Goal: Find contact information: Find contact information

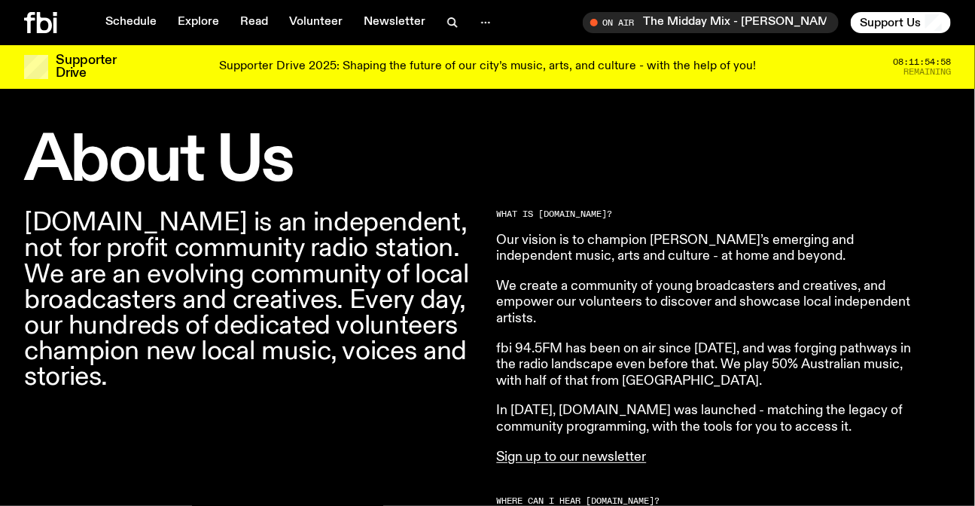
scroll to position [399, 0]
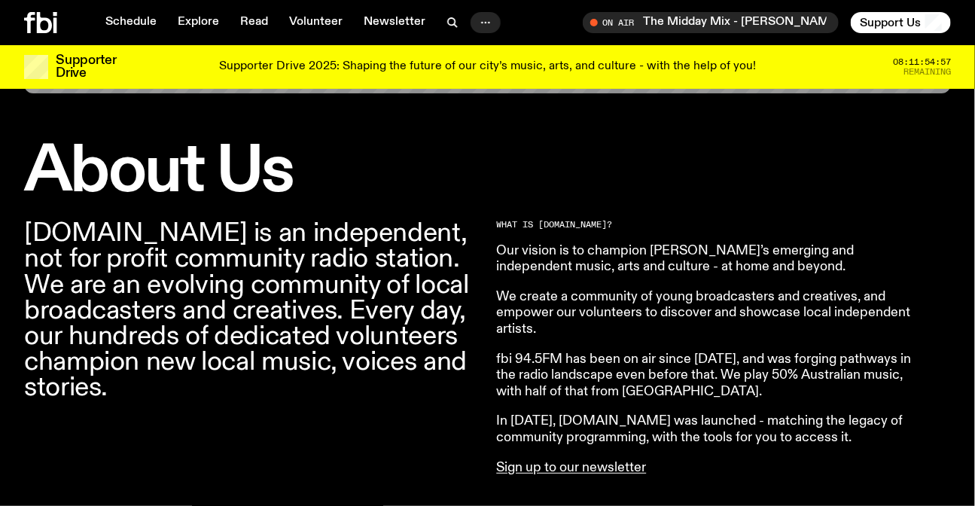
click at [484, 20] on icon "button" at bounding box center [486, 23] width 18 height 18
click at [484, 69] on link "Contact" at bounding box center [485, 79] width 75 height 21
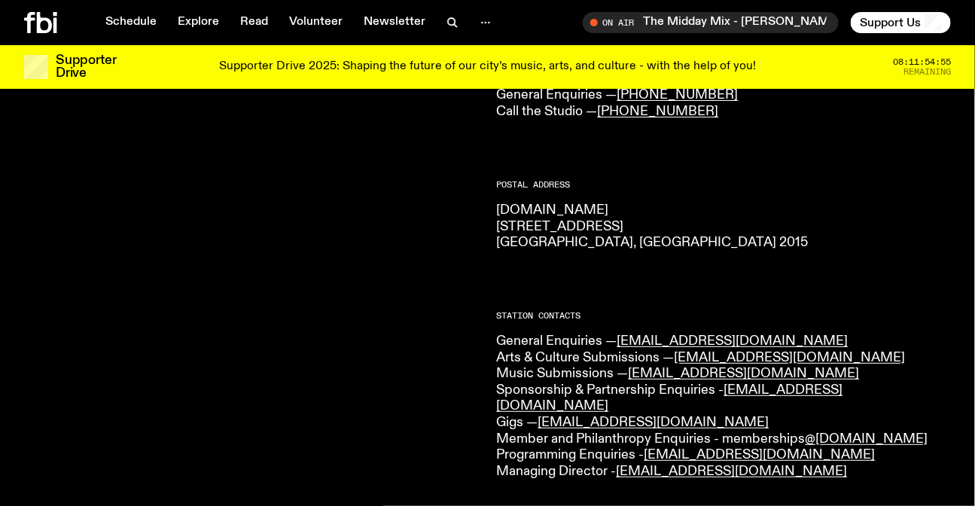
scroll to position [196, 0]
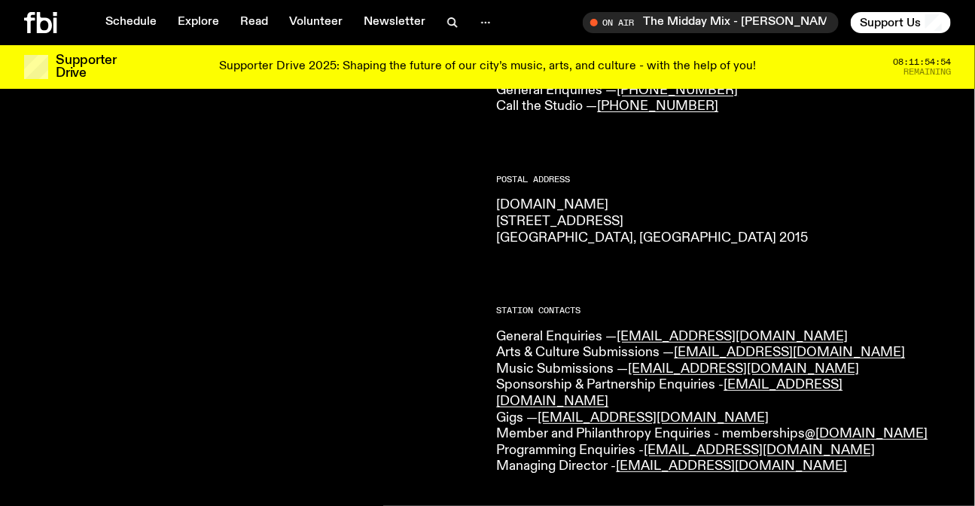
click at [523, 221] on p "[DOMAIN_NAME] [STREET_ADDRESS] 2015" at bounding box center [724, 221] width 455 height 49
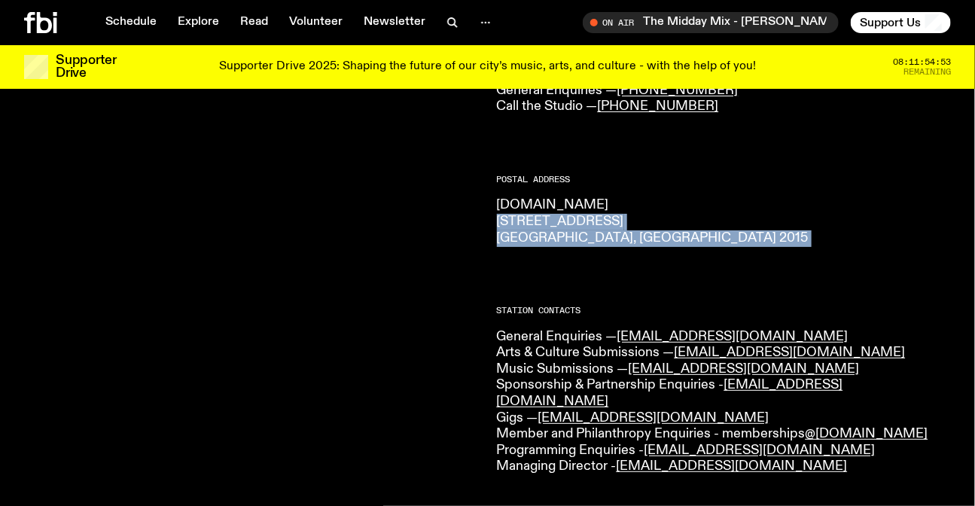
drag, startPoint x: 523, startPoint y: 221, endPoint x: 528, endPoint y: 239, distance: 19.4
click at [528, 239] on p "[DOMAIN_NAME] [STREET_ADDRESS] 2015" at bounding box center [724, 221] width 455 height 49
copy div "[STREET_ADDRESS] 2015"
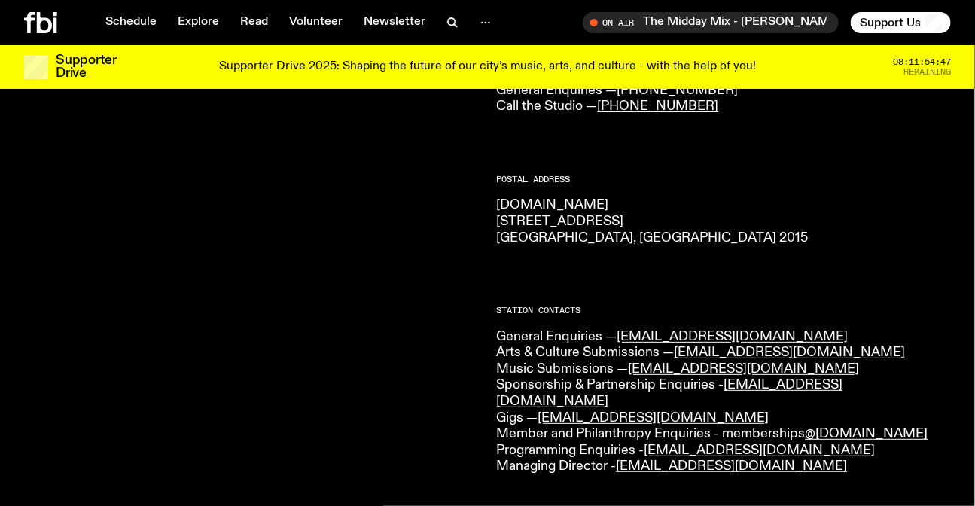
click at [582, 288] on div "CONTACT US Office Hours: Tue-Fri, 10am-6pm Text the Studio — 0435 123 945 Gener…" at bounding box center [724, 471] width 455 height 915
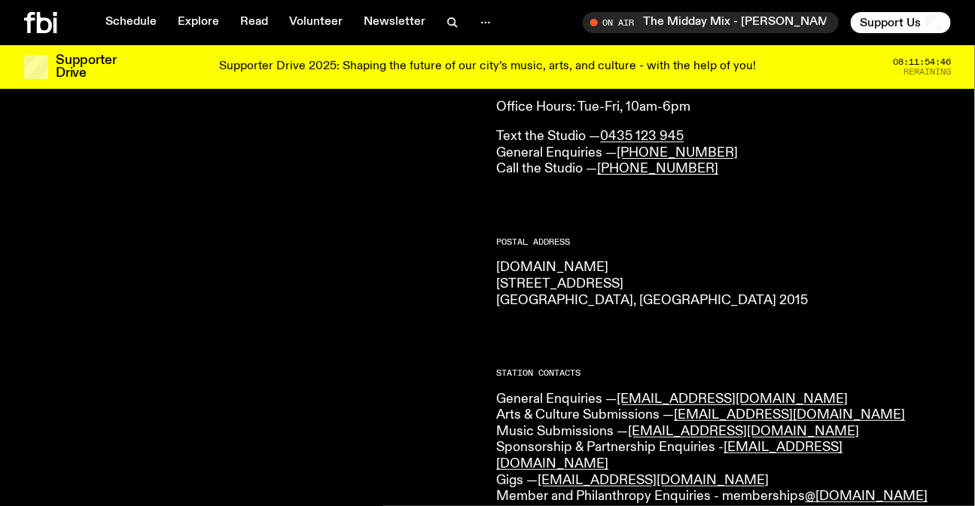
scroll to position [59, 0]
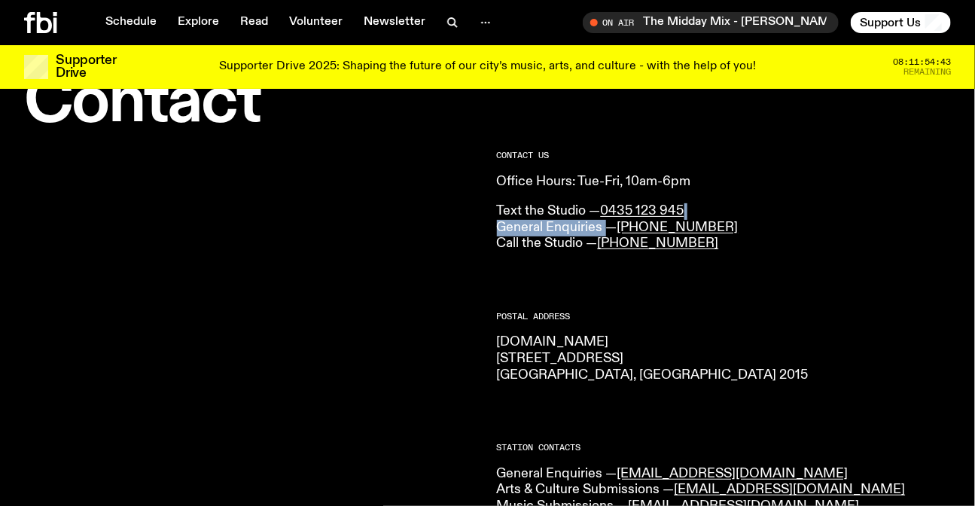
drag, startPoint x: 733, startPoint y: 218, endPoint x: 610, endPoint y: 230, distance: 123.2
click at [605, 230] on p "Text the Studio — 0435 123 945 General Enquiries — [PHONE_NUMBER] Call the Stud…" at bounding box center [724, 227] width 455 height 49
click at [807, 233] on p "Text the Studio — 0435 123 945 General Enquiries — [PHONE_NUMBER] Call the Stud…" at bounding box center [724, 227] width 455 height 49
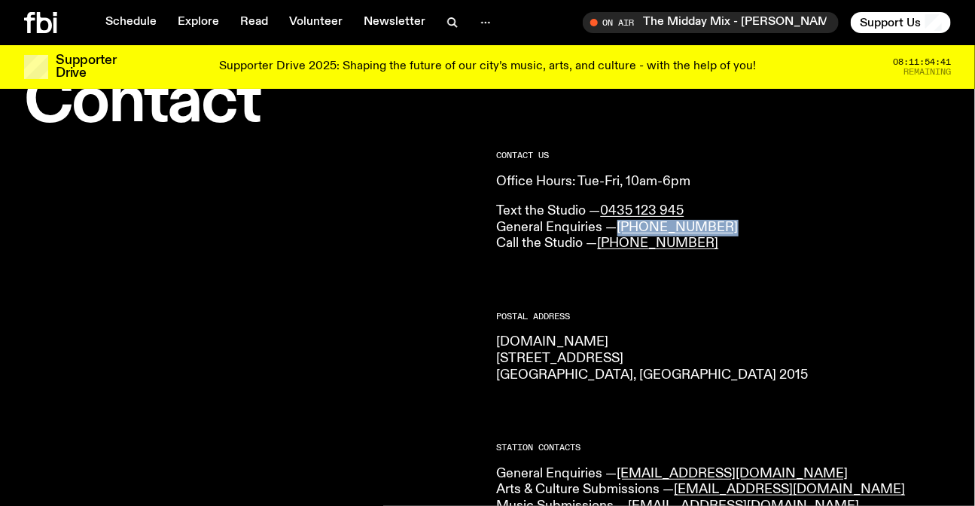
drag, startPoint x: 726, startPoint y: 228, endPoint x: 618, endPoint y: 226, distance: 107.7
click at [618, 226] on p "Text the Studio — 0435 123 945 General Enquiries — [PHONE_NUMBER] Call the Stud…" at bounding box center [724, 227] width 455 height 49
copy link "[PHONE_NUMBER]"
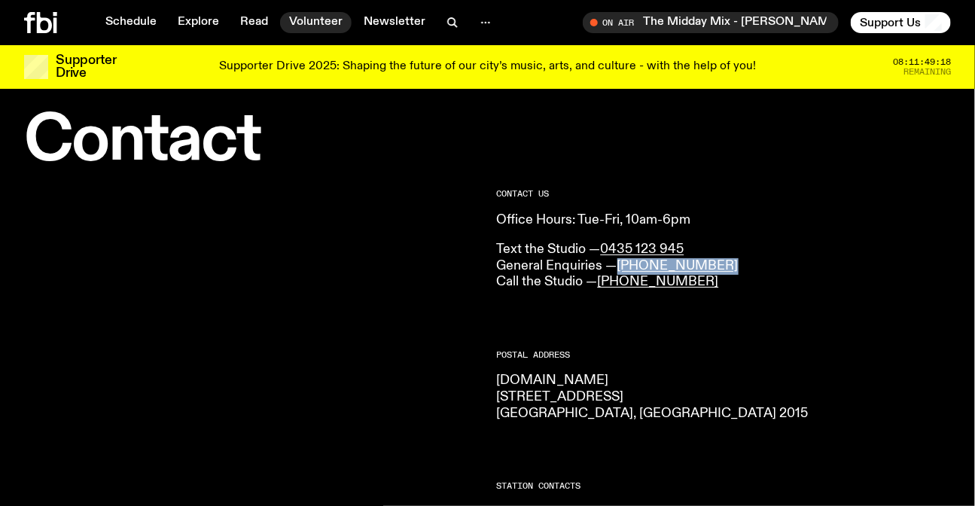
scroll to position [0, 0]
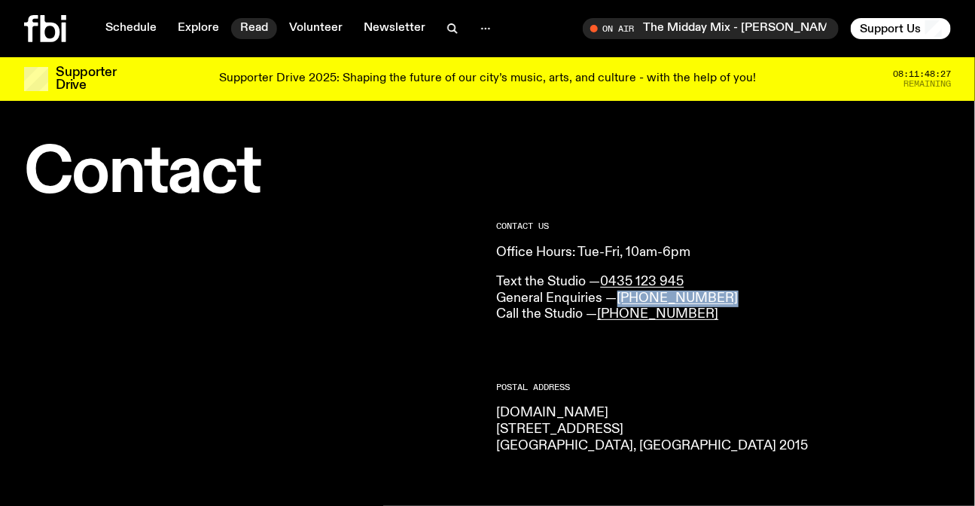
click at [245, 21] on link "Read" at bounding box center [254, 28] width 46 height 21
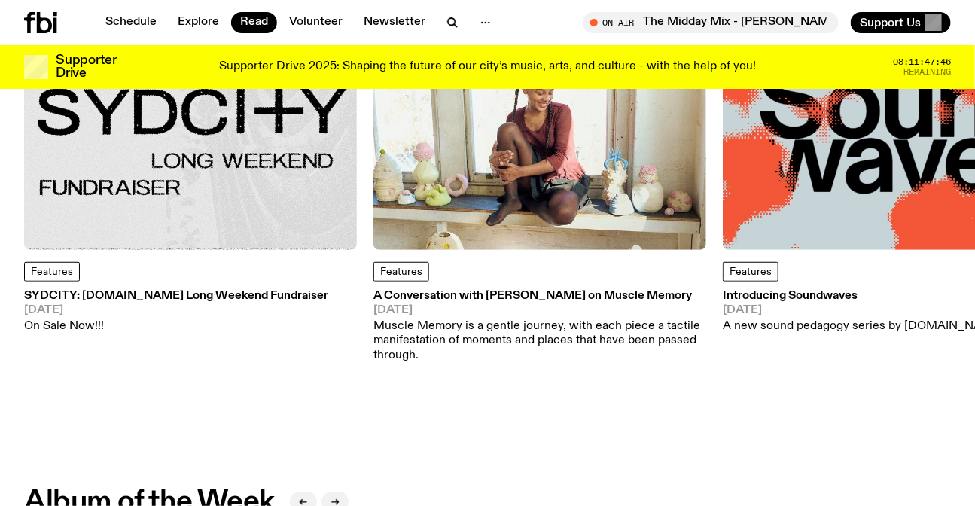
scroll to position [263, 0]
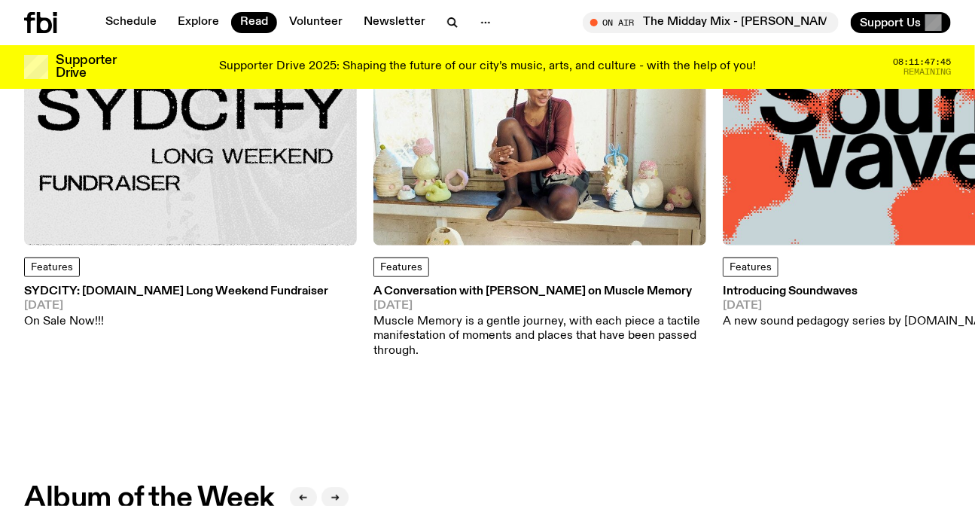
click at [226, 164] on img at bounding box center [190, 79] width 333 height 333
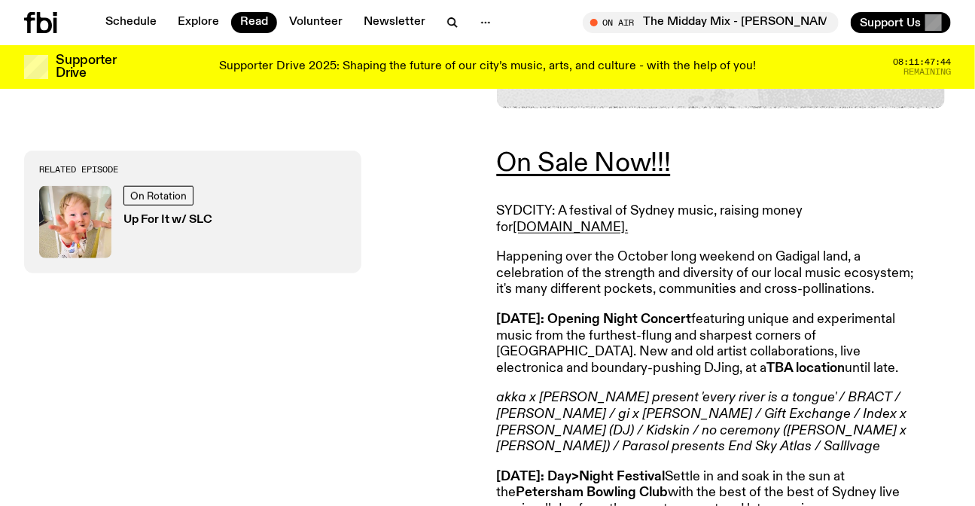
scroll to position [471, 0]
click at [574, 257] on p "Happening over the October long weekend on Gadigal land, a celebration of the s…" at bounding box center [714, 274] width 434 height 49
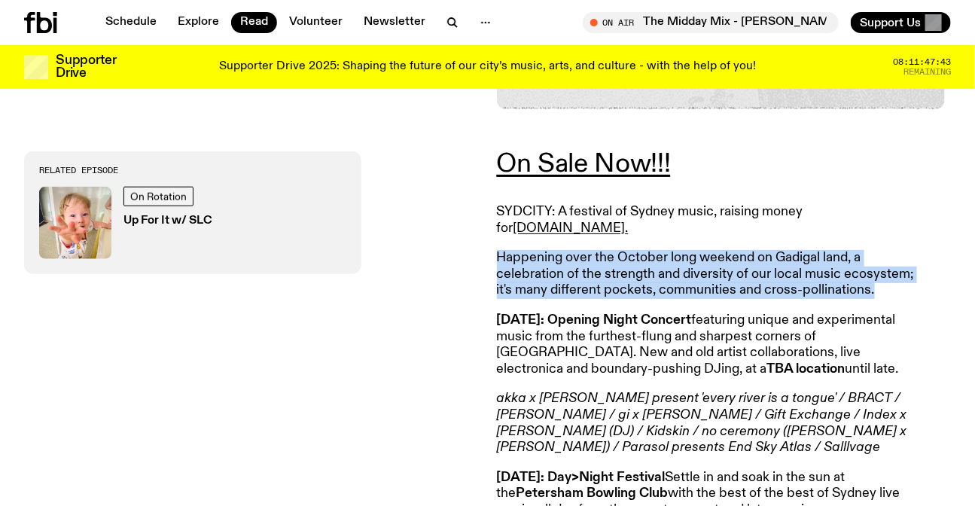
click at [574, 257] on p "Happening over the October long weekend on Gadigal land, a celebration of the s…" at bounding box center [714, 274] width 434 height 49
click at [708, 263] on p "Happening over the October long weekend on Gadigal land, a celebration of the s…" at bounding box center [714, 274] width 434 height 49
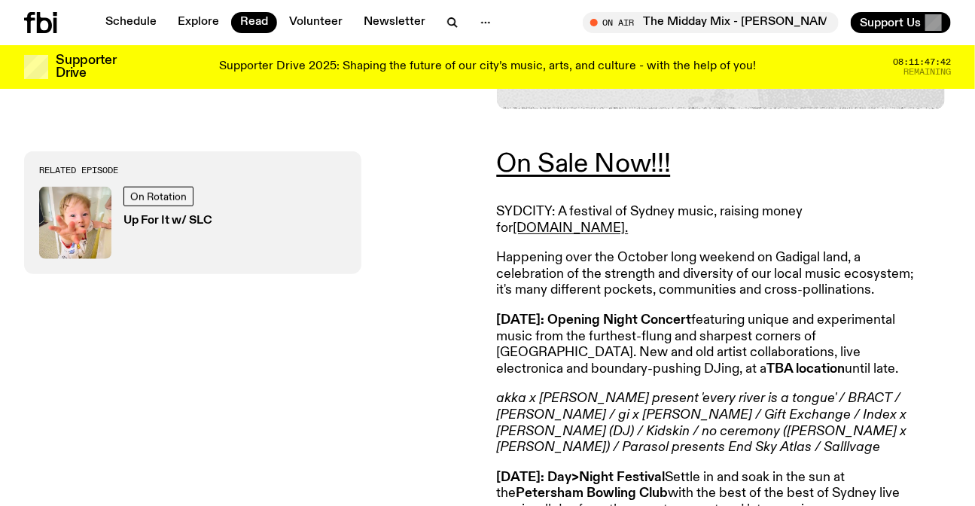
click at [548, 250] on p "Happening over the October long weekend on Gadigal land, a celebration of the s…" at bounding box center [714, 274] width 434 height 49
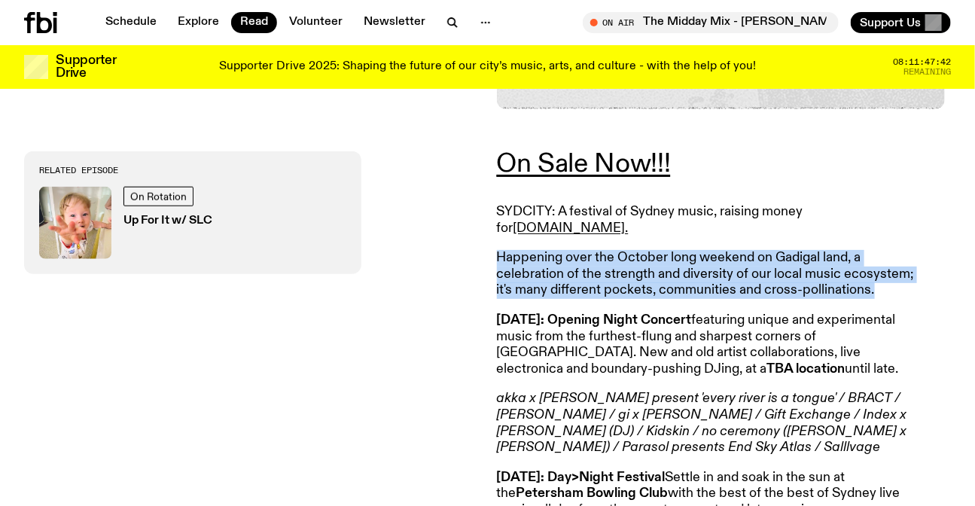
click at [548, 250] on p "Happening over the October long weekend on Gadigal land, a celebration of the s…" at bounding box center [714, 274] width 434 height 49
click at [681, 258] on p "Happening over the October long weekend on Gadigal land, a celebration of the s…" at bounding box center [714, 274] width 434 height 49
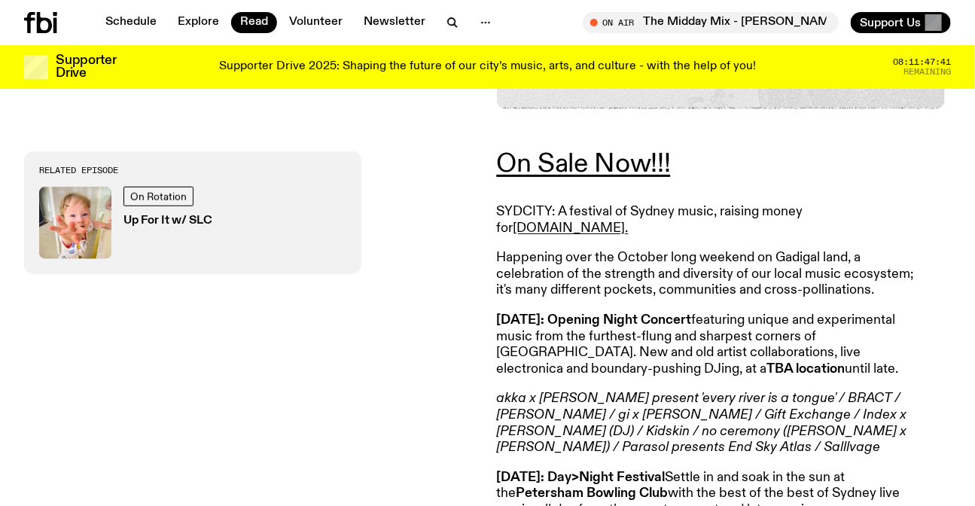
click at [498, 262] on p "Happening over the October long weekend on Gadigal land, a celebration of the s…" at bounding box center [714, 274] width 434 height 49
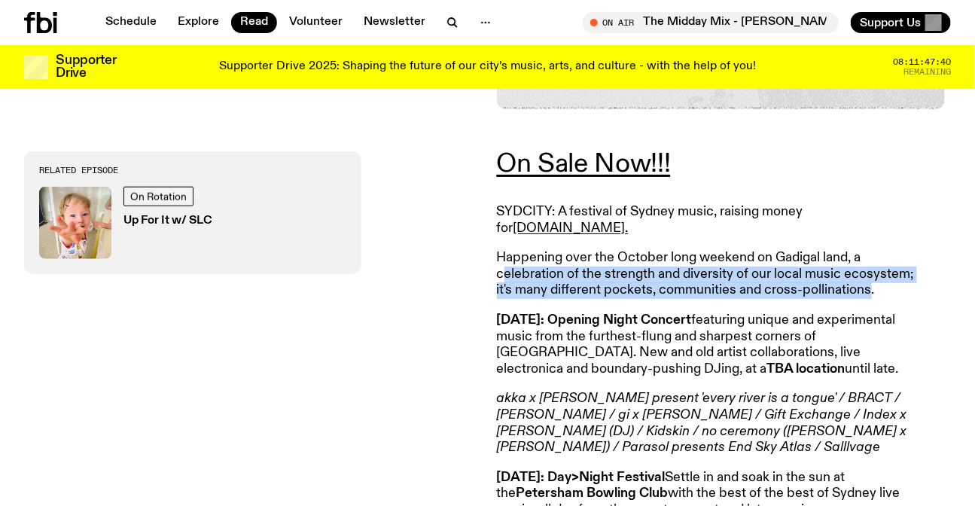
drag, startPoint x: 692, startPoint y: 265, endPoint x: 888, endPoint y: 282, distance: 196.5
click at [888, 283] on p "Happening over the October long weekend on Gadigal land, a celebration of the s…" at bounding box center [714, 274] width 434 height 49
click at [888, 282] on p "Happening over the October long weekend on Gadigal land, a celebration of the s…" at bounding box center [714, 274] width 434 height 49
drag, startPoint x: 834, startPoint y: 282, endPoint x: 499, endPoint y: 261, distance: 335.7
click at [499, 261] on p "Happening over the October long weekend on Gadigal land, a celebration of the s…" at bounding box center [714, 274] width 434 height 49
